Goal: Information Seeking & Learning: Learn about a topic

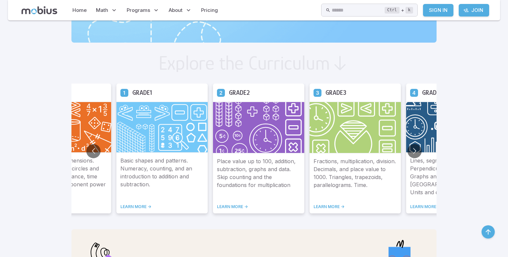
scroll to position [365, 0]
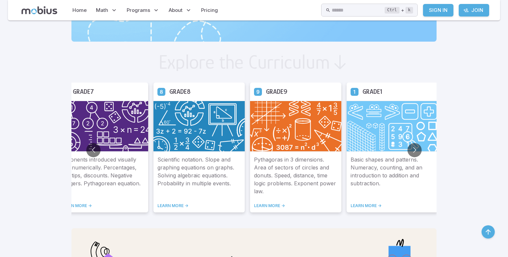
click at [305, 127] on img at bounding box center [295, 126] width 91 height 51
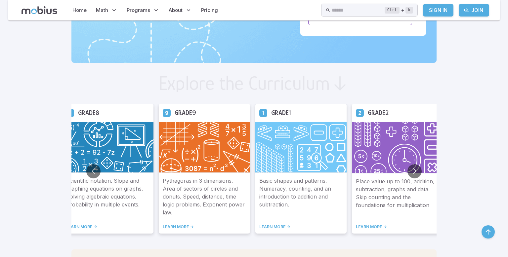
scroll to position [403, 0]
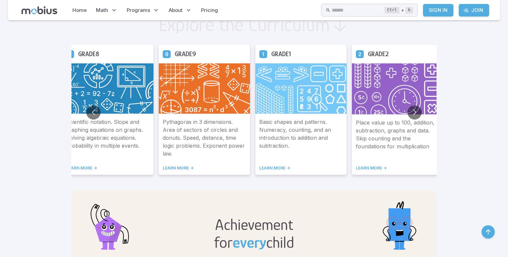
click at [182, 167] on link "LEARN MORE ->" at bounding box center [204, 168] width 83 height 5
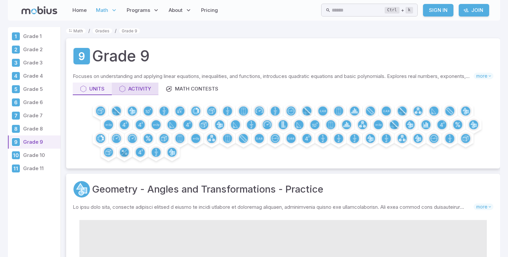
click at [140, 85] on div "Activity" at bounding box center [135, 88] width 32 height 7
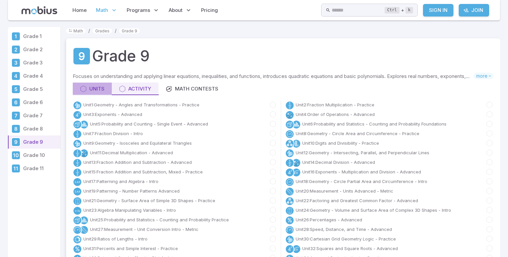
click at [96, 85] on div "Units" at bounding box center [92, 88] width 24 height 7
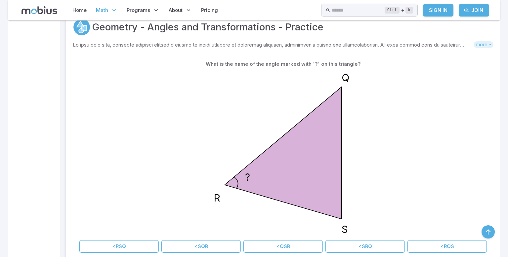
click at [479, 46] on span "more" at bounding box center [484, 44] width 20 height 7
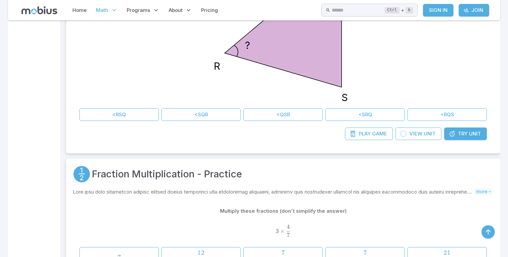
scroll to position [379, 0]
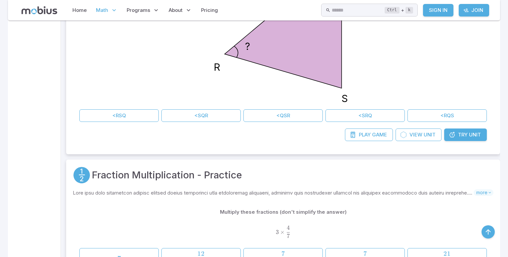
click at [483, 136] on link "Try Unit" at bounding box center [465, 135] width 43 height 13
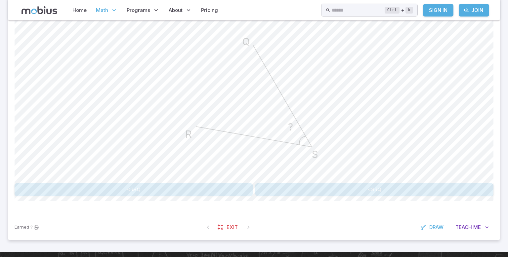
scroll to position [193, 0]
click at [471, 222] on button "Teach Me" at bounding box center [472, 227] width 43 height 13
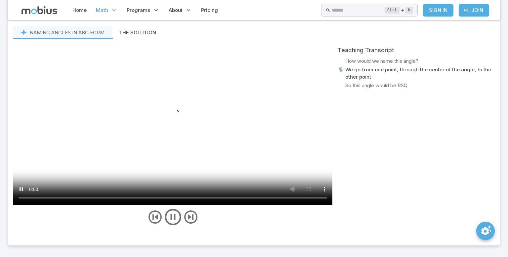
scroll to position [417, 0]
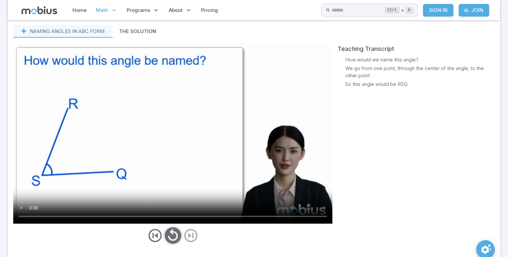
click at [177, 235] on icon "play/pause/restart" at bounding box center [173, 236] width 20 height 20
click at [163, 226] on button "play/pause/restart" at bounding box center [173, 236] width 20 height 20
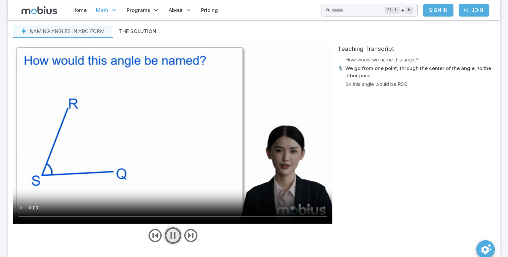
click at [163, 226] on button "play/pause/restart" at bounding box center [173, 236] width 20 height 20
click at [175, 241] on icon "play/pause/restart" at bounding box center [173, 236] width 20 height 20
click at [173, 237] on icon "play/pause/restart" at bounding box center [173, 236] width 20 height 20
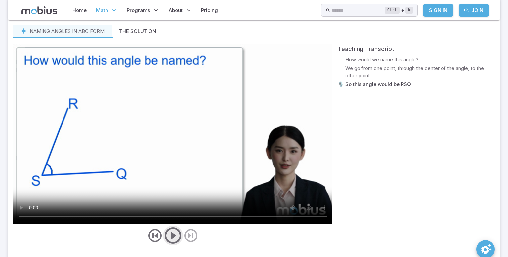
click at [163, 226] on button "play/pause/restart" at bounding box center [173, 236] width 20 height 20
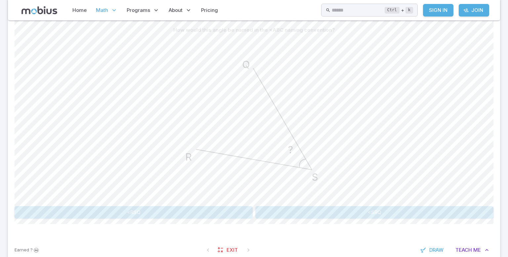
scroll to position [173, 0]
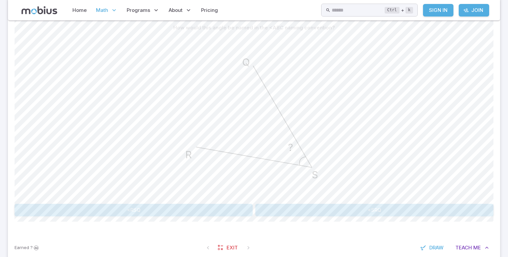
click at [458, 121] on div "? Q S R" at bounding box center [254, 117] width 479 height 167
click at [158, 211] on button "<RSQ" at bounding box center [134, 210] width 238 height 13
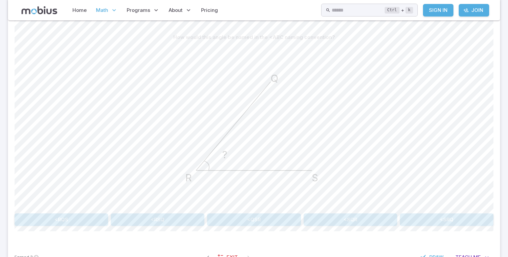
scroll to position [163, 0]
click at [418, 218] on button "<SRQ" at bounding box center [447, 219] width 94 height 13
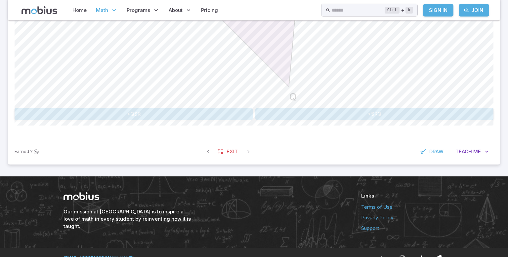
scroll to position [269, 0]
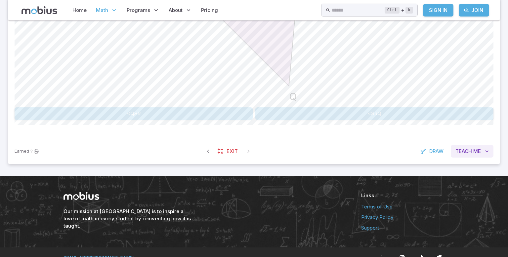
click at [470, 146] on button "Teach Me" at bounding box center [472, 151] width 43 height 13
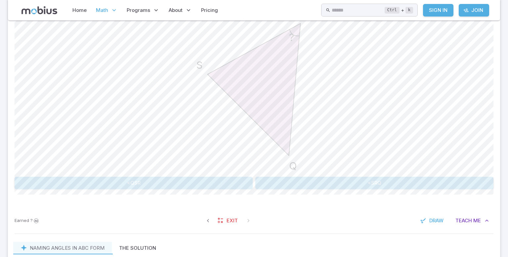
scroll to position [200, 0]
click at [423, 178] on button "<SRQ" at bounding box center [374, 183] width 238 height 13
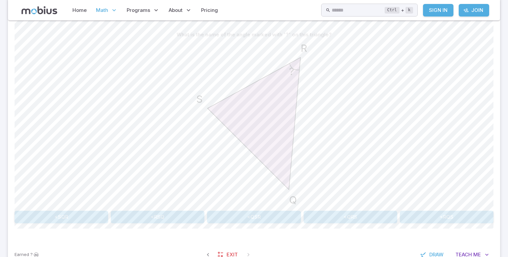
scroll to position [166, 0]
click at [378, 214] on button "<QRS" at bounding box center [351, 217] width 94 height 13
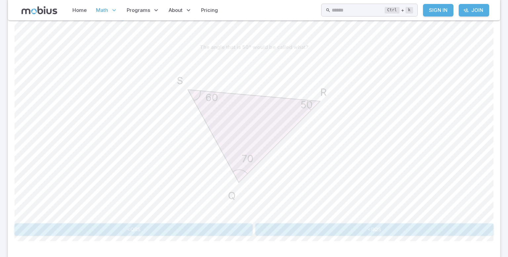
scroll to position [280, 0]
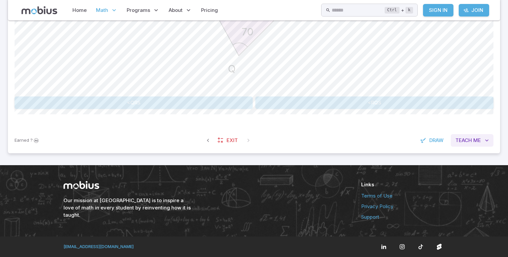
click at [461, 142] on span "Teach" at bounding box center [464, 140] width 17 height 7
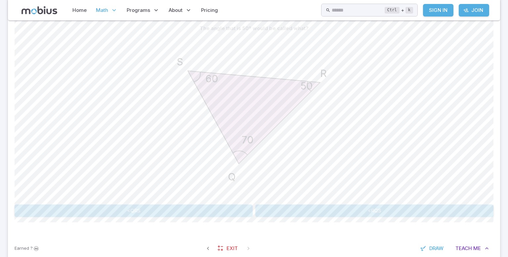
scroll to position [172, 0]
click at [293, 216] on button "<RQS" at bounding box center [374, 211] width 238 height 13
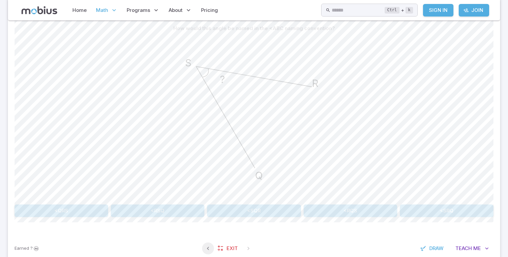
click at [206, 246] on icon "button" at bounding box center [208, 248] width 7 height 7
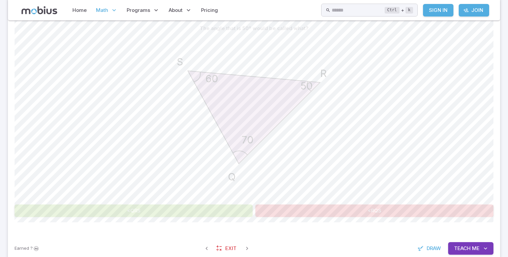
scroll to position [232, 0]
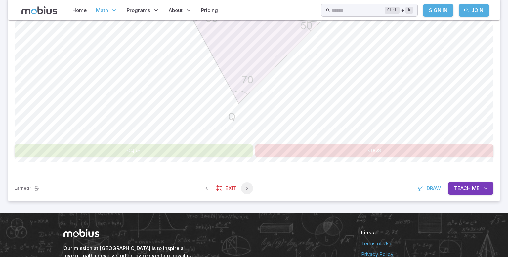
click at [245, 189] on icon "button" at bounding box center [247, 188] width 7 height 7
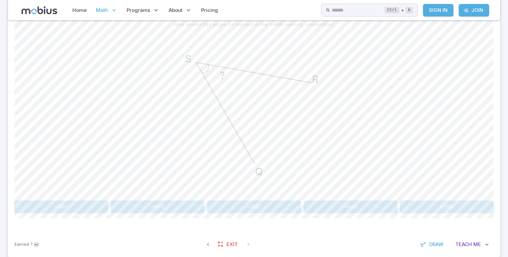
scroll to position [177, 0]
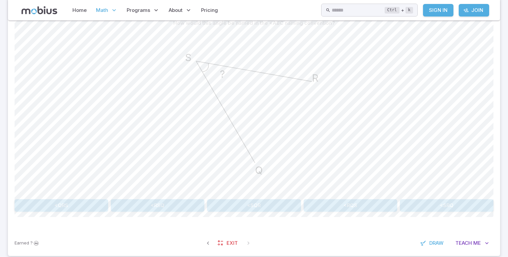
click at [178, 200] on button "<RSQ" at bounding box center [158, 206] width 94 height 13
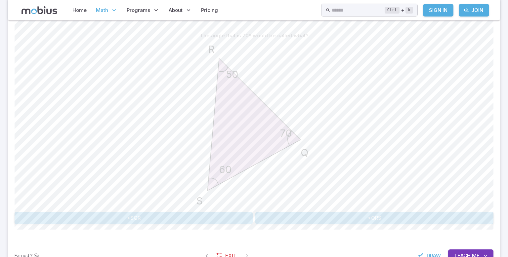
scroll to position [164, 0]
click at [185, 222] on button "<SQR" at bounding box center [134, 219] width 238 height 13
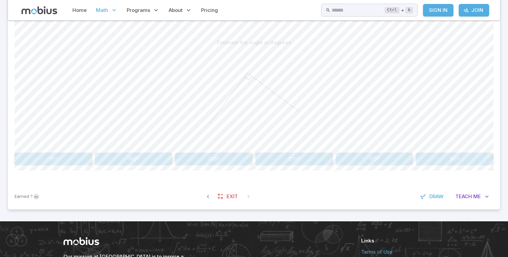
scroll to position [154, 0]
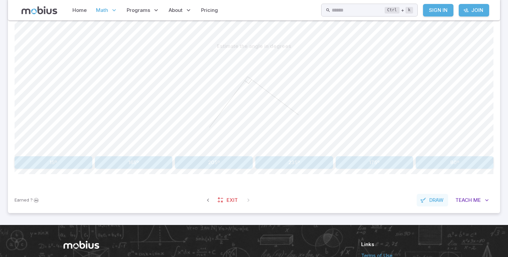
click at [431, 202] on span "Draw" at bounding box center [436, 200] width 14 height 7
click at [322, 27] on div at bounding box center [322, 26] width 0 height 8
click at [331, 28] on button "button" at bounding box center [331, 26] width 12 height 12
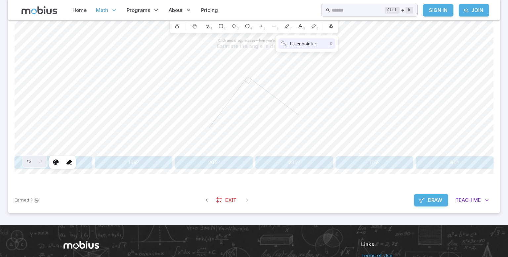
click at [306, 48] on button "Laser pointer K" at bounding box center [307, 43] width 57 height 11
click at [271, 29] on div "6" at bounding box center [274, 26] width 12 height 12
click at [287, 22] on div "7" at bounding box center [287, 26] width 12 height 12
click at [316, 27] on div "0" at bounding box center [314, 26] width 12 height 12
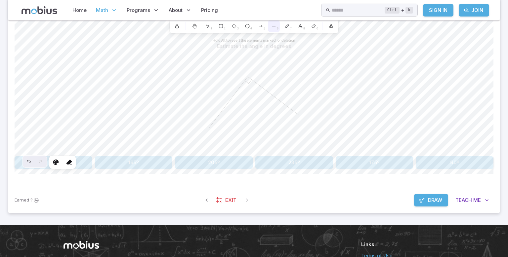
click at [271, 27] on icon at bounding box center [273, 25] width 5 height 5
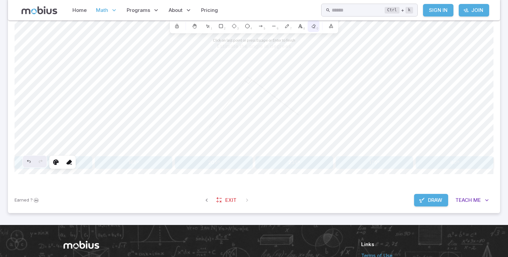
click at [316, 25] on icon at bounding box center [313, 25] width 5 height 5
click at [180, 29] on div at bounding box center [177, 26] width 12 height 12
click at [440, 201] on span "Draw" at bounding box center [435, 200] width 14 height 7
drag, startPoint x: 245, startPoint y: 89, endPoint x: 195, endPoint y: 98, distance: 50.8
click at [195, 98] on div at bounding box center [254, 103] width 479 height 101
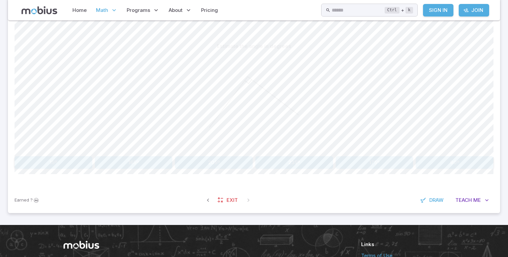
click at [442, 163] on button "90º" at bounding box center [455, 162] width 78 height 13
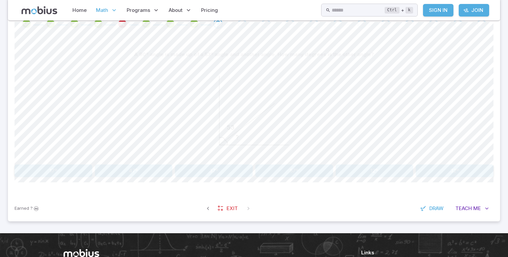
scroll to position [145, 0]
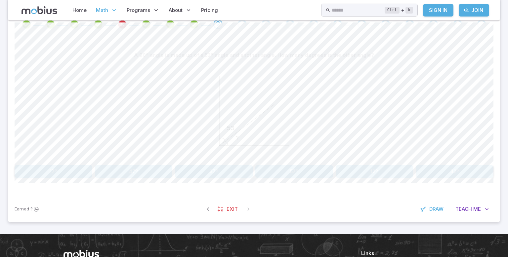
click at [145, 170] on button "47º" at bounding box center [134, 171] width 78 height 13
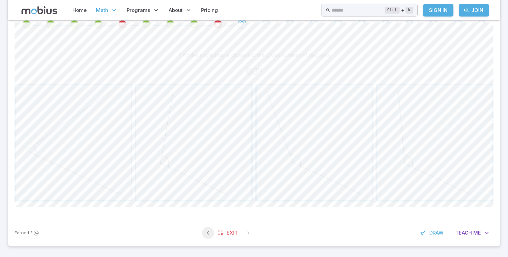
click at [205, 231] on icon "button" at bounding box center [208, 233] width 7 height 7
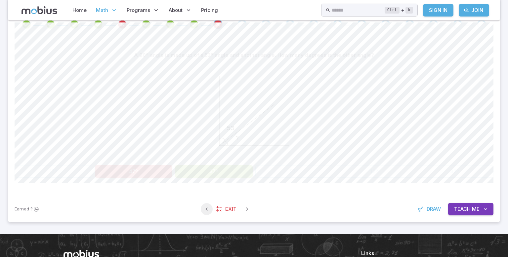
click at [205, 231] on section "Math / Grades / Grade 9 / Geometry - Angles and Transformations - Practice Geom…" at bounding box center [254, 54] width 508 height 359
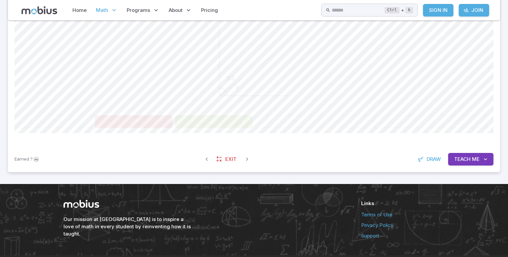
scroll to position [197, 0]
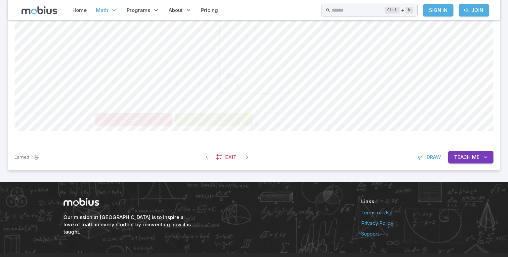
click at [473, 159] on span "Me" at bounding box center [476, 157] width 8 height 7
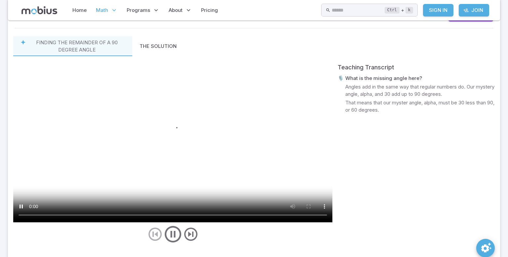
scroll to position [347, 0]
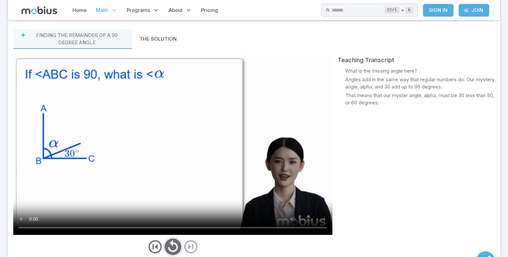
click at [172, 242] on icon "play/pause/restart" at bounding box center [173, 247] width 20 height 20
click at [163, 237] on button "play/pause/restart" at bounding box center [173, 247] width 20 height 20
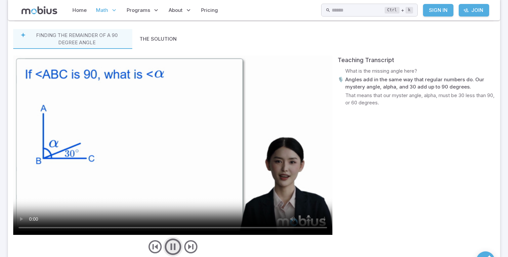
click at [163, 237] on button "play/pause/restart" at bounding box center [173, 247] width 20 height 20
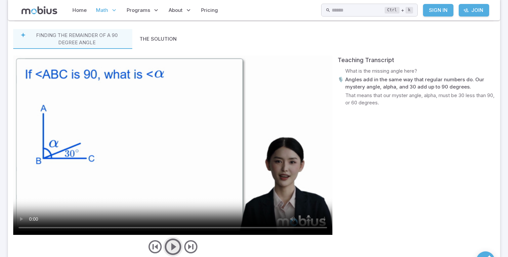
click at [163, 237] on button "play/pause/restart" at bounding box center [173, 247] width 20 height 20
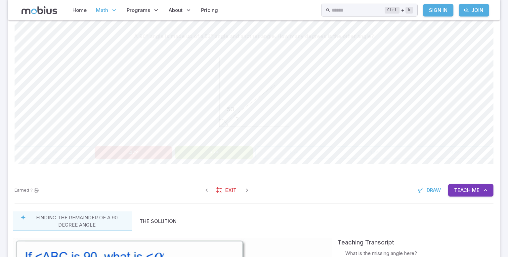
scroll to position [163, 0]
click at [249, 189] on icon "button" at bounding box center [247, 191] width 7 height 7
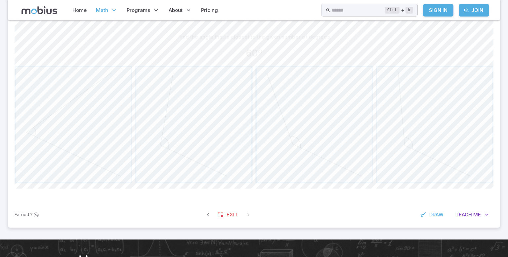
click at [433, 46] on div "60º" at bounding box center [254, 53] width 479 height 15
click at [426, 142] on span "button" at bounding box center [434, 124] width 115 height 115
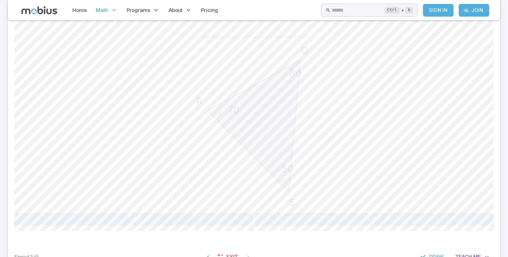
click at [320, 218] on button "<SRQ" at bounding box center [374, 219] width 238 height 13
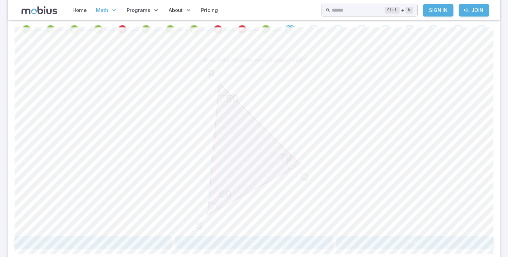
scroll to position [140, 0]
click at [376, 245] on button "70º" at bounding box center [415, 243] width 158 height 13
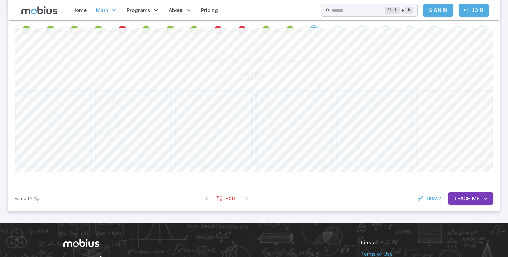
click at [446, 138] on span "button" at bounding box center [454, 128] width 75 height 75
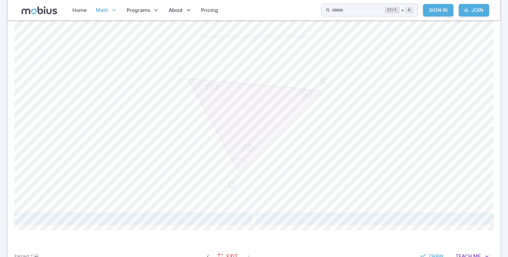
scroll to position [164, 0]
click at [226, 221] on button "<QSR" at bounding box center [134, 218] width 238 height 13
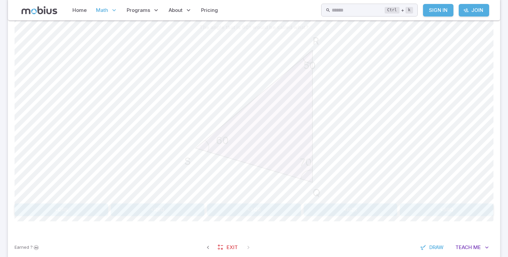
scroll to position [173, 0]
click at [171, 209] on button "<RSQ" at bounding box center [158, 210] width 94 height 13
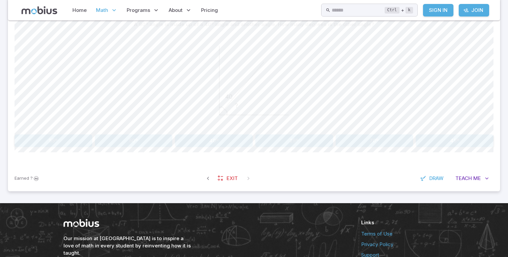
scroll to position [176, 0]
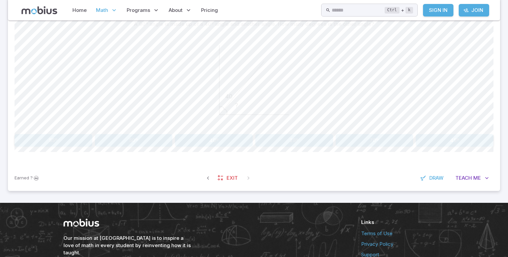
click at [157, 136] on button "50º" at bounding box center [134, 140] width 78 height 13
click at [205, 179] on icon "button" at bounding box center [206, 178] width 7 height 7
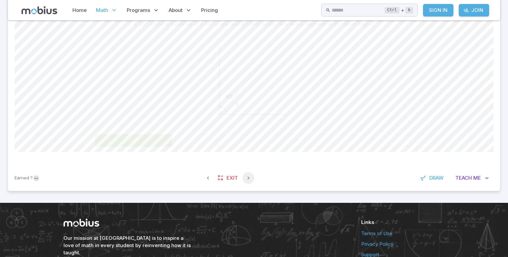
click at [250, 180] on icon "button" at bounding box center [248, 178] width 7 height 7
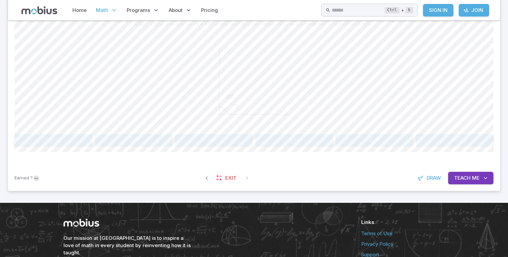
click at [361, 138] on button "47º" at bounding box center [375, 140] width 78 height 13
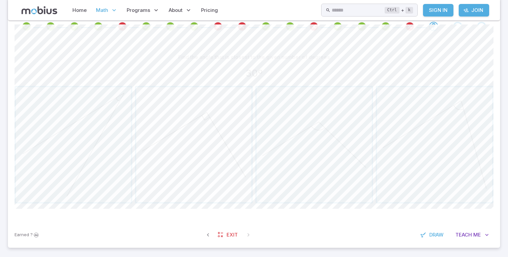
scroll to position [143, 0]
click at [174, 102] on span "button" at bounding box center [193, 145] width 115 height 115
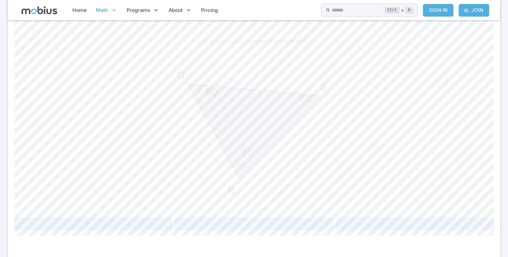
scroll to position [159, 0]
click at [390, 223] on button "60º" at bounding box center [415, 223] width 158 height 13
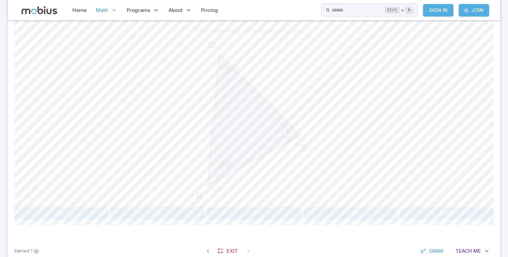
scroll to position [170, 0]
click at [273, 211] on button "<SQR" at bounding box center [254, 213] width 94 height 13
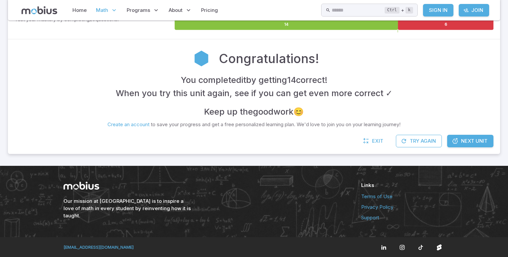
scroll to position [119, 0]
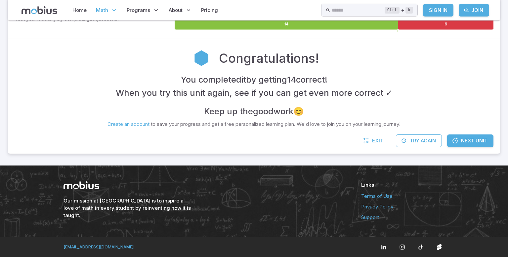
click at [475, 143] on span "Next Unit" at bounding box center [474, 140] width 26 height 7
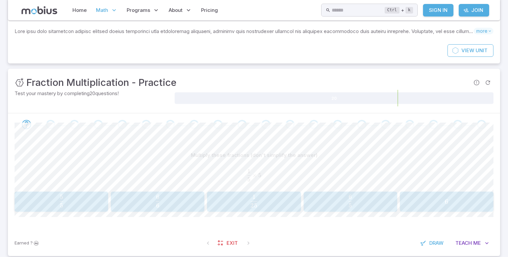
scroll to position [57, 0]
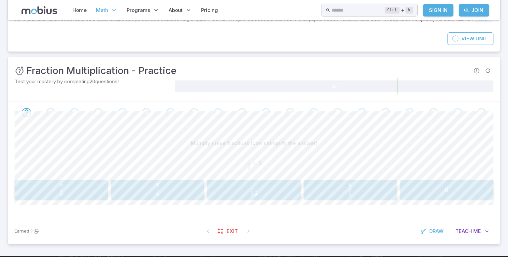
click at [220, 67] on div "Unit Mastery : Fraction Multiplication - Practice" at bounding box center [254, 71] width 479 height 15
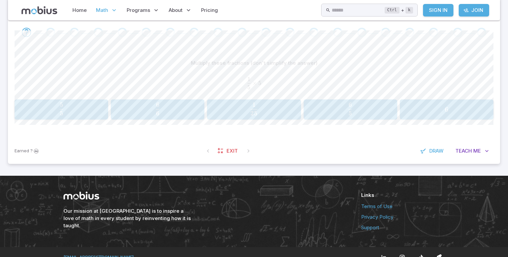
scroll to position [138, 0]
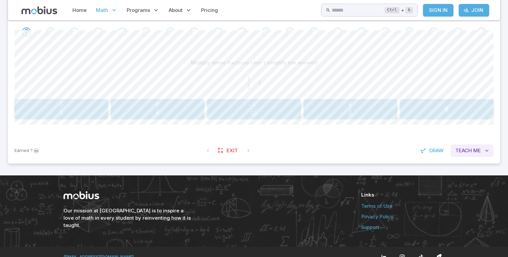
click at [469, 155] on button "Teach Me" at bounding box center [472, 151] width 43 height 13
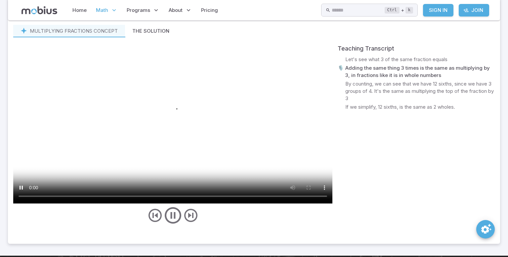
scroll to position [286, 0]
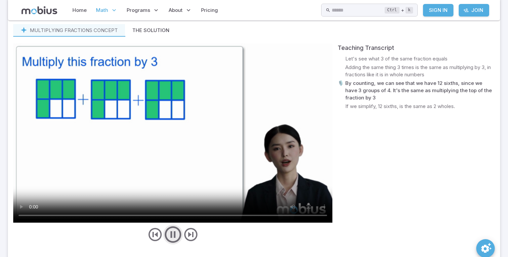
click at [176, 237] on icon "play/pause/restart" at bounding box center [173, 235] width 20 height 20
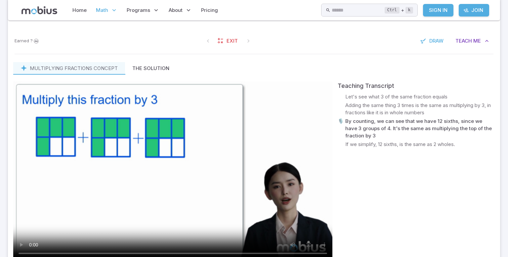
scroll to position [248, 0]
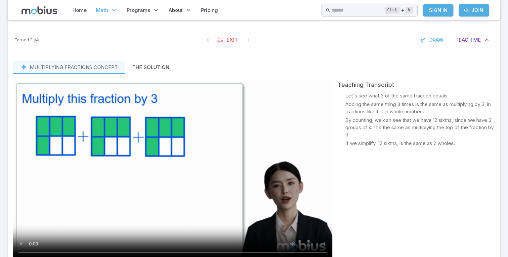
click at [51, 214] on video at bounding box center [172, 170] width 319 height 180
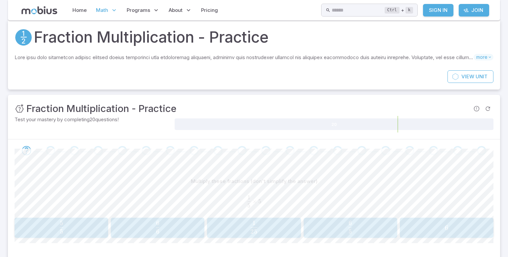
scroll to position [17, 0]
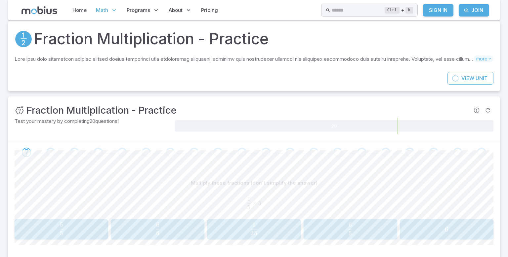
click at [456, 172] on div "Multiply these fractions (don't simplify the answer) 1 5 × 5 \frac{1}{5}\times …" at bounding box center [254, 211] width 479 height 95
click at [68, 221] on button "5 5 \frac{5}{5} 5 5 ​" at bounding box center [62, 230] width 94 height 21
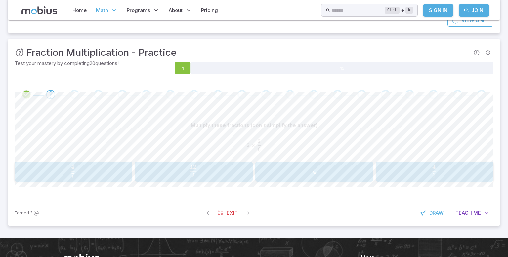
scroll to position [77, 0]
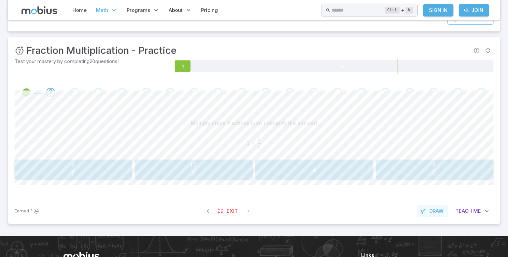
click at [438, 212] on span "Draw" at bounding box center [436, 211] width 14 height 7
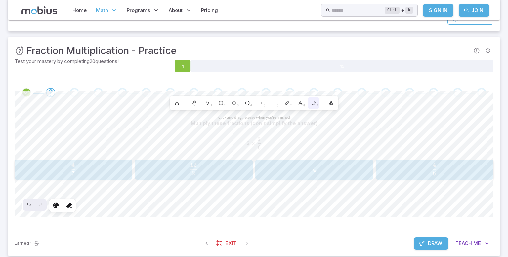
click at [314, 103] on icon at bounding box center [314, 104] width 4 height 4
click at [289, 105] on icon at bounding box center [287, 103] width 5 height 5
click at [317, 103] on span "0" at bounding box center [318, 105] width 2 height 5
click at [430, 244] on span "Draw" at bounding box center [435, 243] width 14 height 7
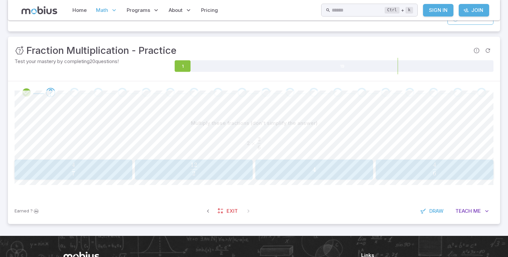
click at [416, 170] on span "6 4 ​" at bounding box center [434, 169] width 101 height 13
click at [442, 170] on span "1 3 1 ​" at bounding box center [434, 169] width 102 height 13
click at [206, 209] on icon "button" at bounding box center [208, 211] width 7 height 7
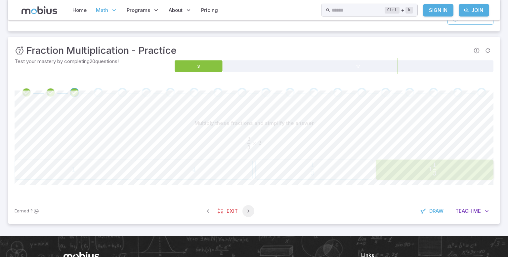
click at [248, 208] on icon "button" at bounding box center [248, 211] width 7 height 7
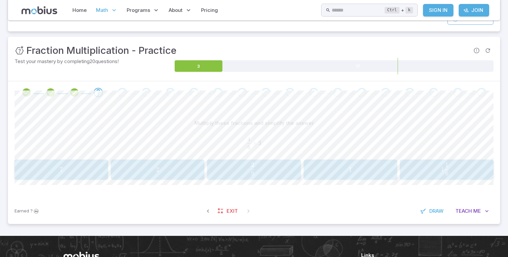
click at [151, 177] on div "2 2 2" at bounding box center [157, 169] width 89 height 15
click at [474, 213] on span "Me" at bounding box center [477, 211] width 8 height 7
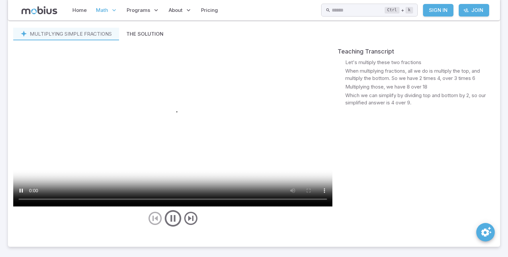
scroll to position [282, 0]
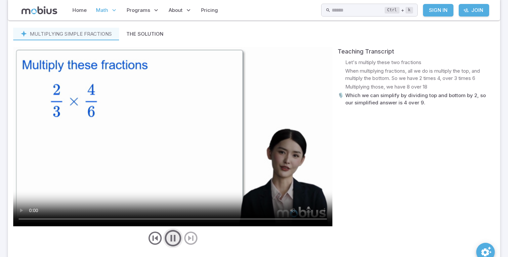
click at [451, 0] on button "Teach Me" at bounding box center [472, 6] width 43 height 13
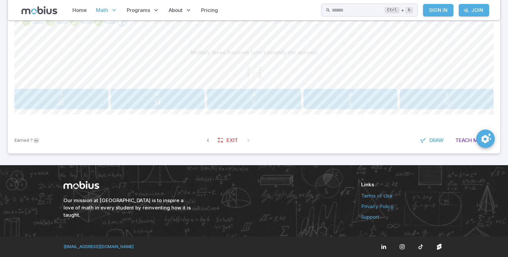
scroll to position [148, 0]
click at [471, 142] on span "Teach" at bounding box center [464, 140] width 17 height 7
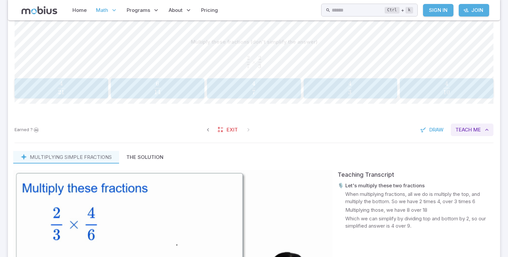
scroll to position [282, 0]
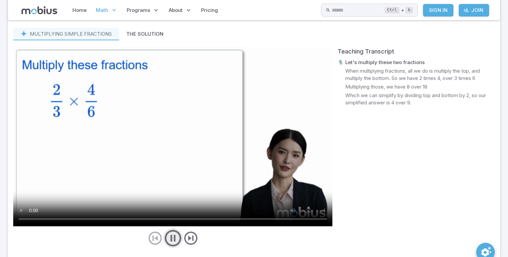
click at [176, 237] on icon "play/pause/restart" at bounding box center [173, 239] width 20 height 20
click at [173, 231] on icon "play/pause/restart" at bounding box center [173, 239] width 20 height 20
click at [170, 240] on icon "play/pause/restart" at bounding box center [173, 239] width 20 height 20
click at [447, 206] on div "Teaching Transcript 🎙️ Let's multiply these two fractions 🎙️ When multiplying f…" at bounding box center [416, 147] width 157 height 201
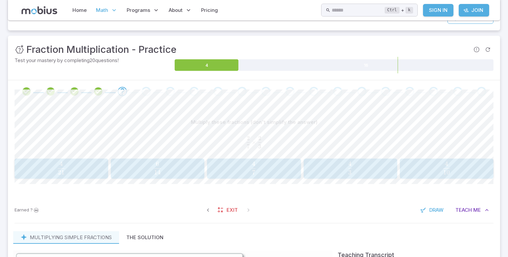
scroll to position [78, 0]
click at [71, 166] on span "21 4 ​" at bounding box center [61, 168] width 79 height 13
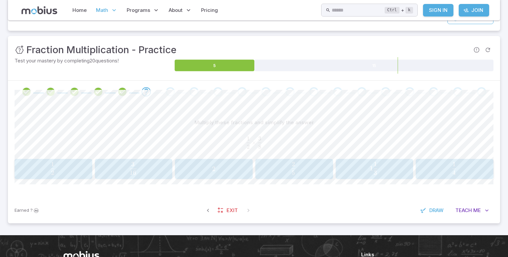
click at [155, 171] on span "16 3 ​" at bounding box center [133, 168] width 66 height 13
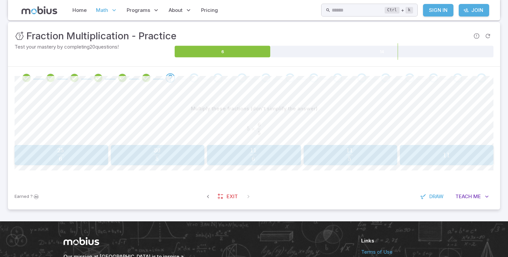
scroll to position [94, 0]
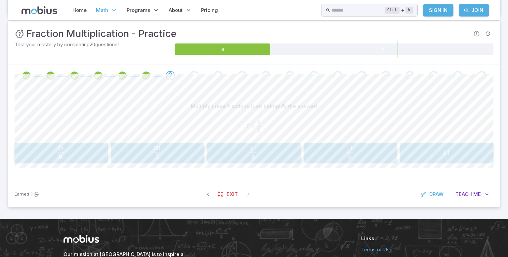
click at [168, 150] on span "5 30 ​" at bounding box center [157, 152] width 80 height 13
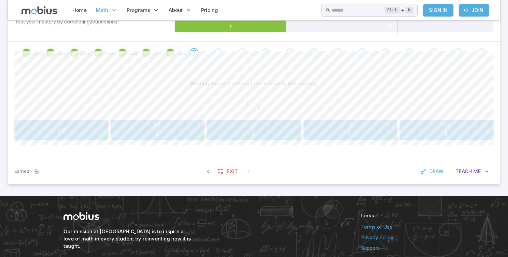
scroll to position [116, 0]
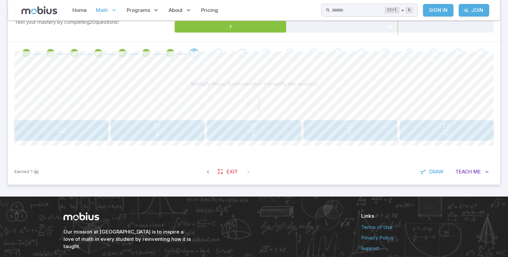
click at [256, 134] on span "button" at bounding box center [253, 134] width 7 height 5
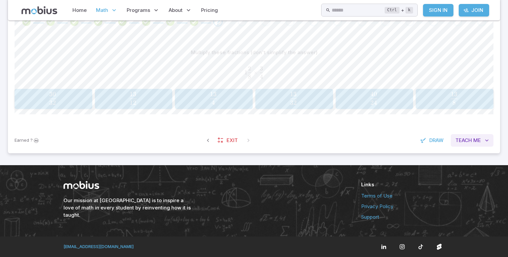
click at [462, 139] on span "Teach" at bounding box center [464, 140] width 17 height 7
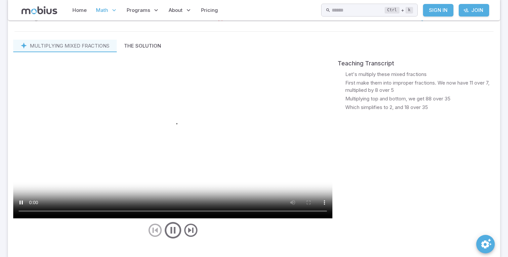
scroll to position [270, 0]
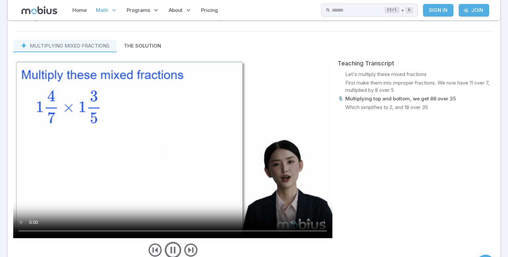
click at [451, 12] on button "Teach Me" at bounding box center [472, 18] width 43 height 13
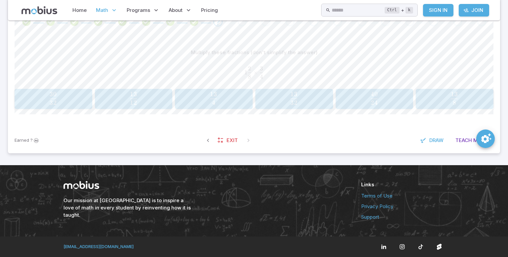
scroll to position [148, 0]
